Goal: Download file/media

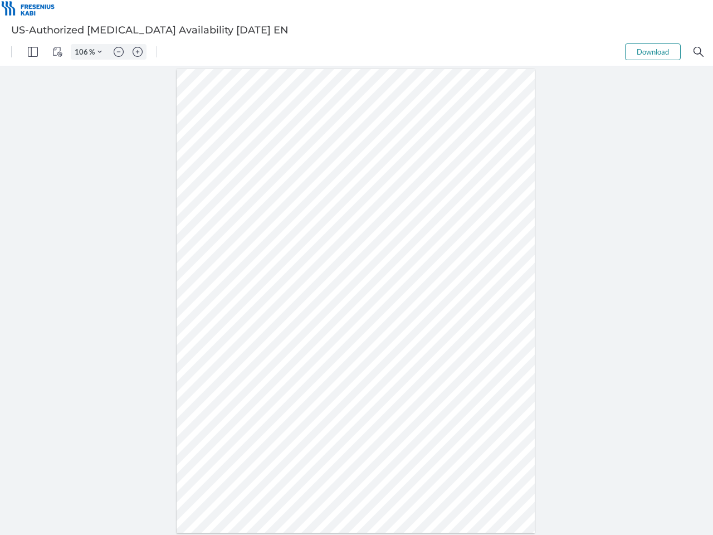
click at [33, 52] on img "Panel" at bounding box center [33, 52] width 10 height 10
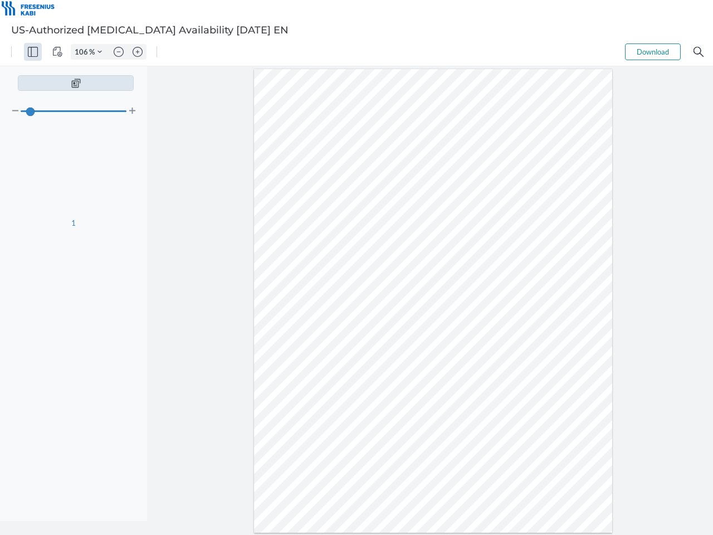
click at [57, 52] on img "View Controls" at bounding box center [57, 52] width 10 height 10
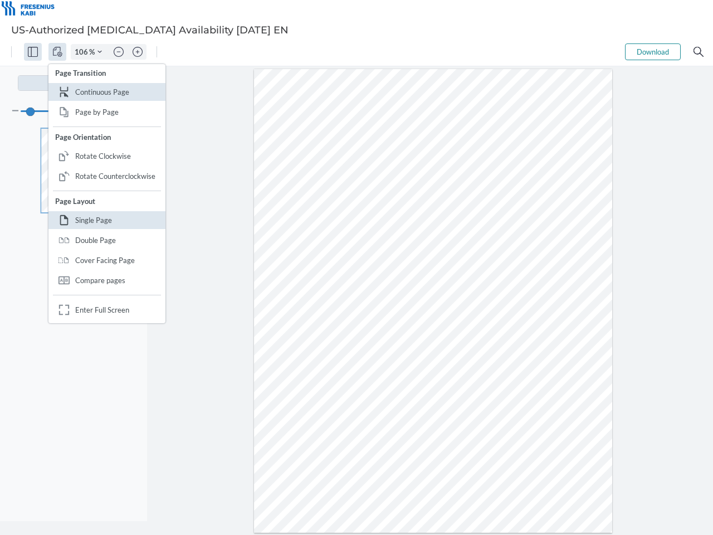
click at [83, 52] on input "106" at bounding box center [80, 52] width 18 height 10
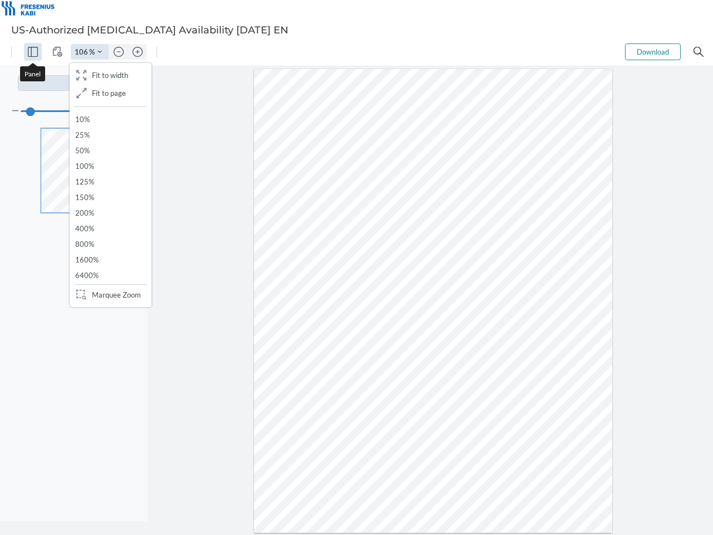
click at [100, 52] on img "Zoom Controls" at bounding box center [99, 52] width 4 height 4
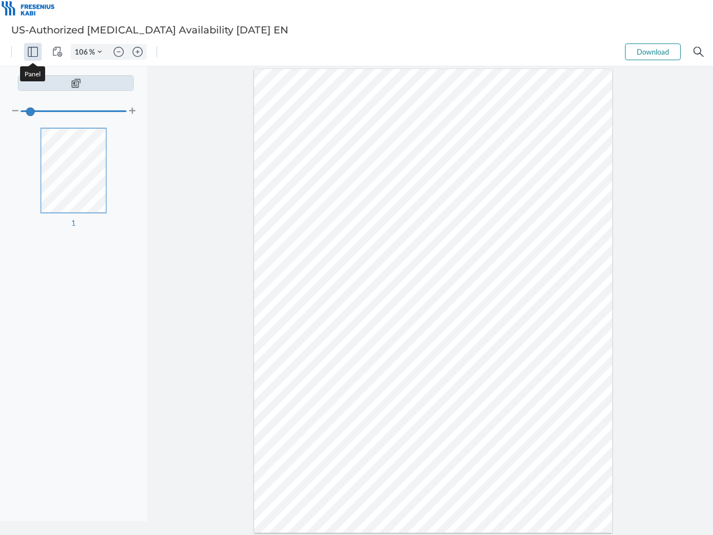
click at [119, 52] on img "Zoom out" at bounding box center [119, 52] width 10 height 10
click at [138, 52] on img "Zoom in" at bounding box center [138, 52] width 10 height 10
type input "106"
click at [653, 52] on button "Download" at bounding box center [653, 51] width 56 height 17
click at [698, 52] on img "Search" at bounding box center [698, 52] width 10 height 10
